Goal: Book appointment/travel/reservation

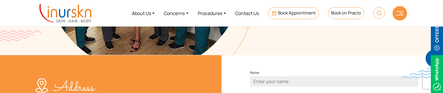
scroll to position [205, 0]
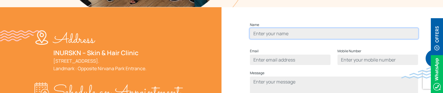
click at [275, 39] on input "Contact form" at bounding box center [334, 33] width 168 height 10
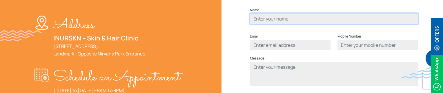
scroll to position [218, 0]
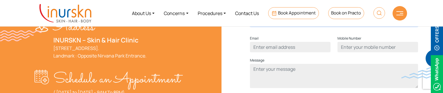
click at [278, 26] on input "Contact form" at bounding box center [334, 21] width 168 height 10
type input "Humera Shaikh"
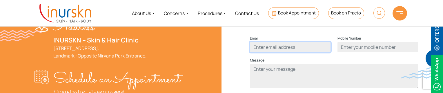
type input "humerasadiqshaikh@gmail.com"
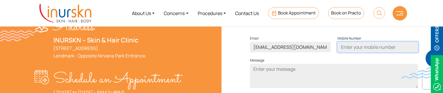
type input "9137465199"
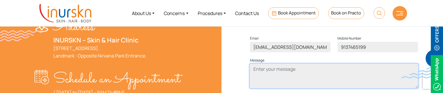
click at [274, 85] on textarea "Contact form" at bounding box center [334, 76] width 168 height 24
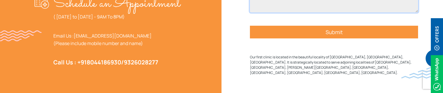
scroll to position [295, 0]
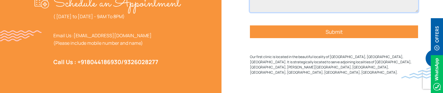
type textarea "test"
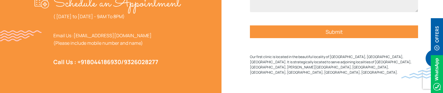
click at [317, 38] on input "Submit" at bounding box center [334, 32] width 168 height 13
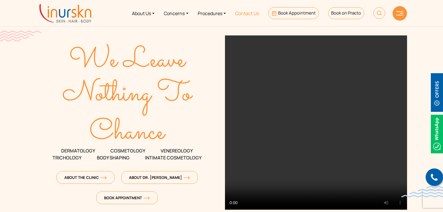
drag, startPoint x: 0, startPoint y: 0, endPoint x: 255, endPoint y: 18, distance: 256.0
click at [255, 18] on link "Contact Us" at bounding box center [247, 13] width 33 height 22
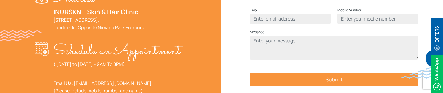
scroll to position [212, 0]
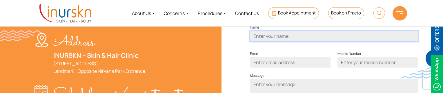
click at [261, 42] on input "Contact form" at bounding box center [334, 36] width 168 height 10
type input "Humera Shaikh"
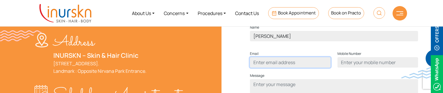
type input "humerasadiqshaikh@gmail.com"
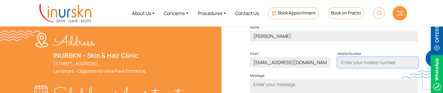
type input "9137465199"
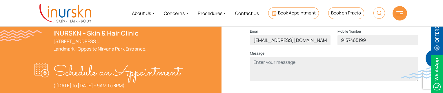
scroll to position [235, 0]
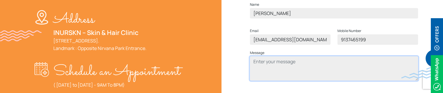
click at [278, 71] on textarea "Contact form" at bounding box center [334, 69] width 168 height 24
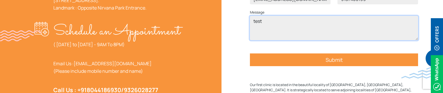
scroll to position [277, 0]
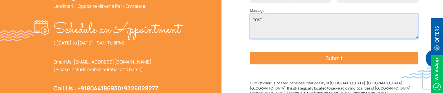
type textarea "test"
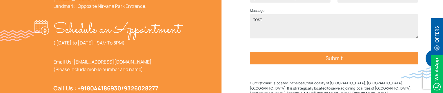
click at [298, 65] on input "Submit" at bounding box center [334, 58] width 168 height 13
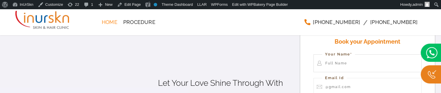
click at [329, 66] on input "Contact form" at bounding box center [368, 64] width 109 height 18
type input "Humera Shaikh"
type input "humerasadiqshaikh@gmail.com"
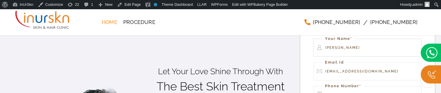
scroll to position [61, 0]
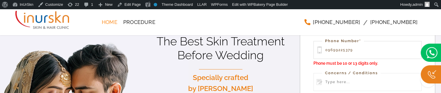
click at [331, 51] on input "09699225379" at bounding box center [368, 50] width 109 height 18
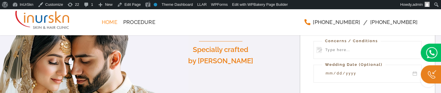
scroll to position [96, 0]
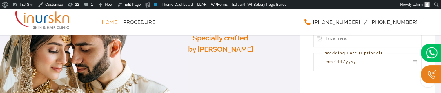
type input "9699225379"
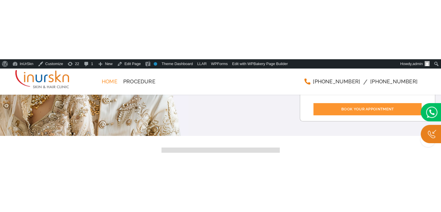
scroll to position [158, 0]
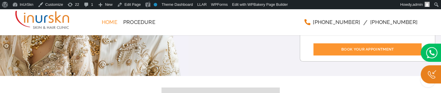
click at [356, 45] on div "Home Procedure +91 9819286930 +91 9892926930 Menu" at bounding box center [220, 28] width 411 height 38
click at [356, 46] on div "Home Procedure +91 9819286930 +91 9892926930 Menu" at bounding box center [220, 28] width 411 height 38
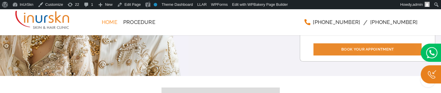
click at [356, 49] on input "Book your Appointment" at bounding box center [368, 50] width 109 height 12
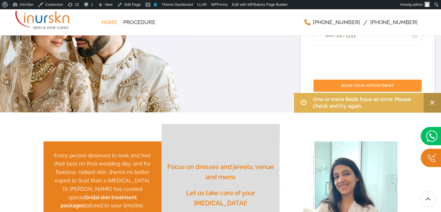
click at [434, 100] on div "One or more fields have an error. Please check and try again." at bounding box center [367, 102] width 147 height 19
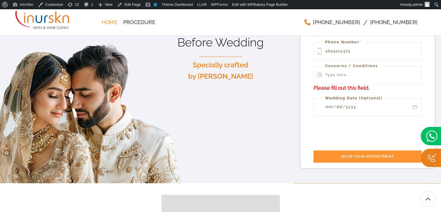
scroll to position [87, 0]
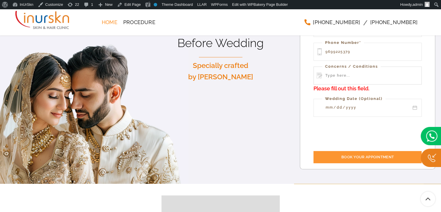
click at [351, 69] on input "Contact form" at bounding box center [368, 75] width 109 height 18
type input "test"
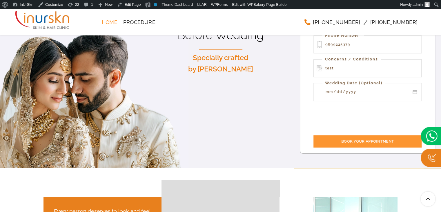
scroll to position [79, 0]
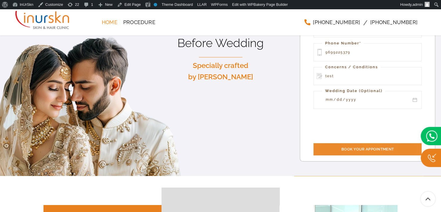
click at [354, 153] on input "Book your Appointment" at bounding box center [368, 149] width 109 height 12
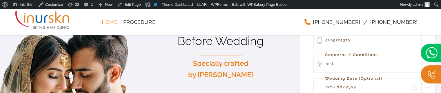
scroll to position [75, 0]
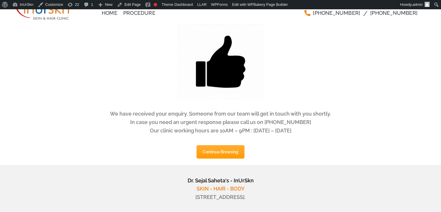
click at [60, 16] on img at bounding box center [42, 10] width 54 height 21
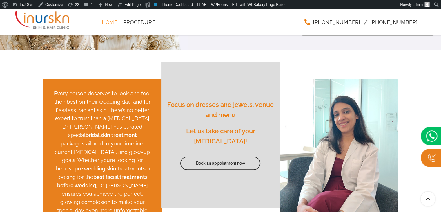
scroll to position [197, 0]
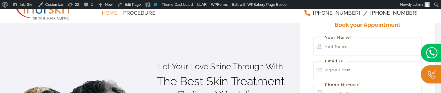
scroll to position [4, 0]
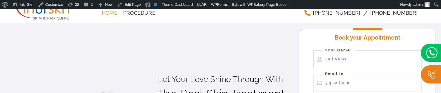
click at [343, 61] on input "Contact form" at bounding box center [368, 60] width 109 height 18
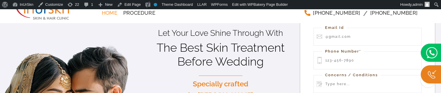
scroll to position [45, 0]
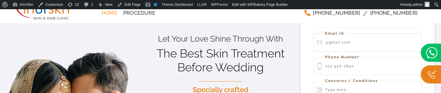
click at [360, 42] on input "Contact form" at bounding box center [368, 43] width 109 height 18
type input "humerasadiqshaikh@gmail.com"
type input "Humera Shaikh"
type input "9137465199"
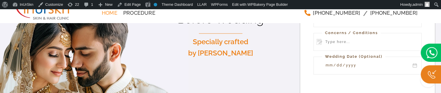
scroll to position [92, 0]
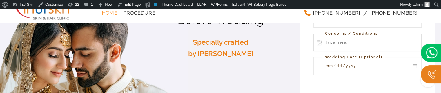
click at [357, 46] on input "Contact form" at bounding box center [368, 43] width 109 height 18
type input "test"
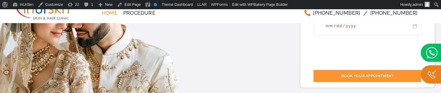
scroll to position [134, 0]
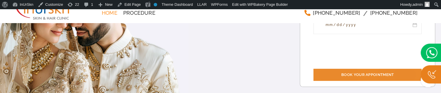
click at [333, 71] on input "Book your Appointment" at bounding box center [368, 75] width 109 height 12
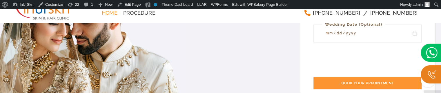
scroll to position [138, 0]
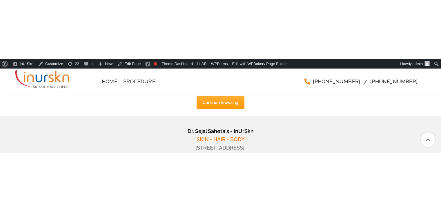
scroll to position [49, 0]
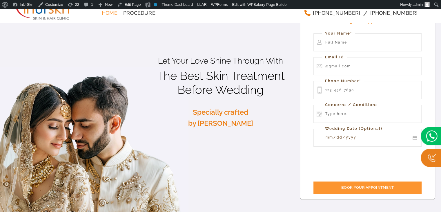
scroll to position [24, 0]
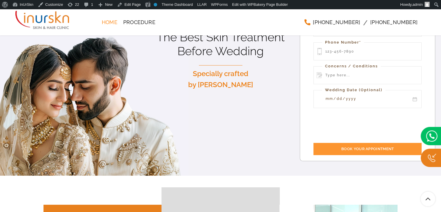
scroll to position [65, 0]
